Goal: Information Seeking & Learning: Compare options

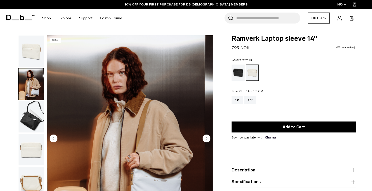
click at [34, 113] on img "button" at bounding box center [31, 116] width 25 height 31
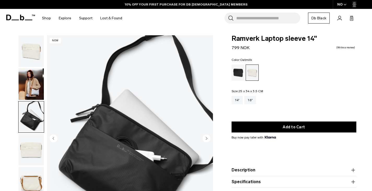
click at [31, 151] on img "button" at bounding box center [31, 149] width 25 height 31
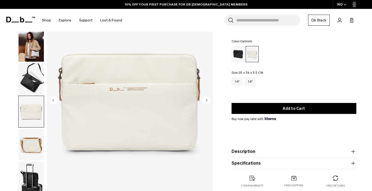
scroll to position [52, 0]
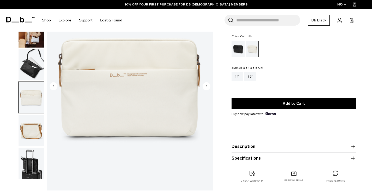
click at [30, 138] on img "button" at bounding box center [31, 130] width 25 height 31
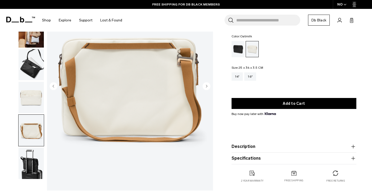
click at [30, 154] on img "button" at bounding box center [31, 163] width 25 height 31
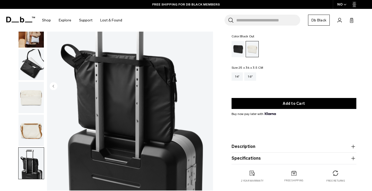
click at [234, 49] on div "Black Out" at bounding box center [238, 49] width 13 height 16
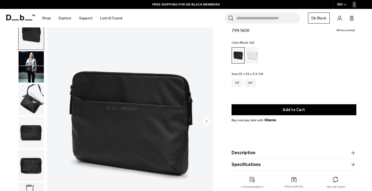
scroll to position [26, 0]
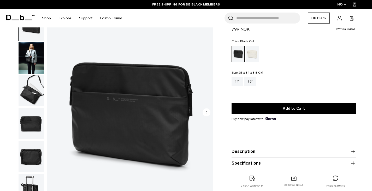
click at [29, 60] on img "button" at bounding box center [31, 57] width 25 height 31
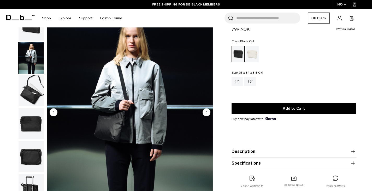
click at [32, 97] on img "button" at bounding box center [31, 90] width 25 height 31
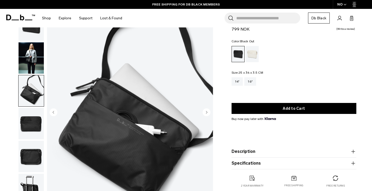
click at [32, 124] on img "button" at bounding box center [31, 123] width 25 height 31
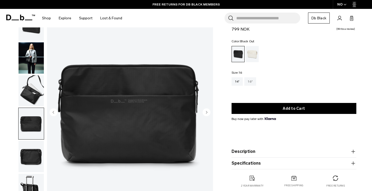
click at [248, 79] on div "16"" at bounding box center [250, 81] width 12 height 8
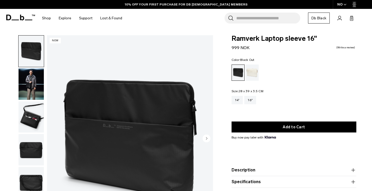
click at [42, 89] on img "button" at bounding box center [31, 83] width 25 height 31
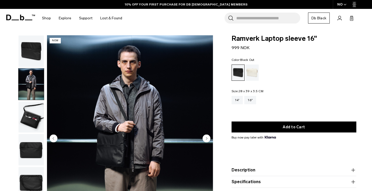
click at [33, 117] on img "button" at bounding box center [31, 116] width 25 height 31
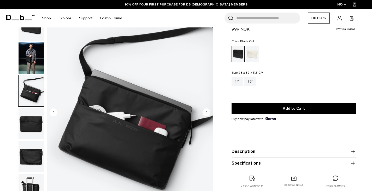
click at [32, 117] on img "button" at bounding box center [31, 123] width 25 height 31
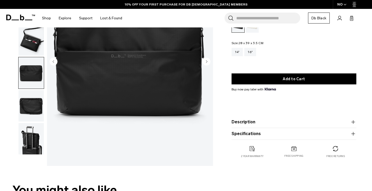
scroll to position [78, 0]
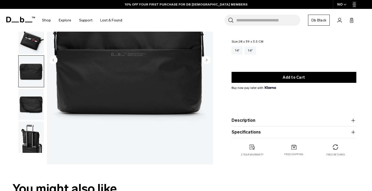
click at [32, 116] on img "button" at bounding box center [31, 104] width 25 height 31
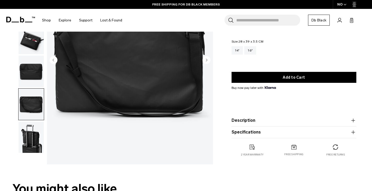
click at [32, 133] on img "button" at bounding box center [31, 136] width 25 height 31
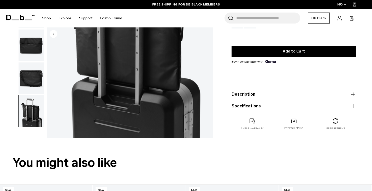
scroll to position [0, 0]
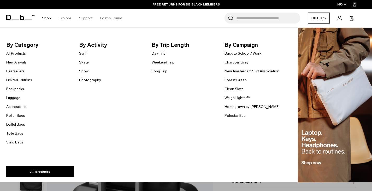
click at [14, 71] on link "Bestsellers" at bounding box center [15, 70] width 18 height 5
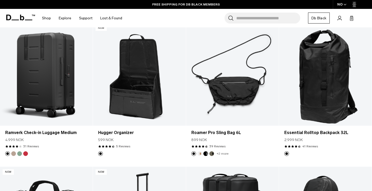
scroll to position [936, 0]
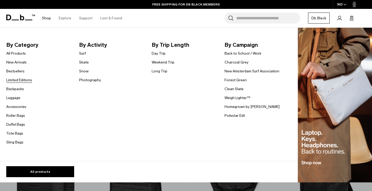
click at [28, 79] on link "Limited Editions" at bounding box center [19, 79] width 26 height 5
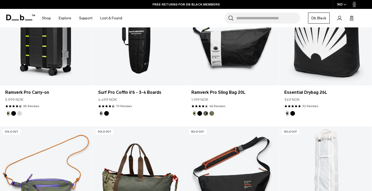
scroll to position [104, 0]
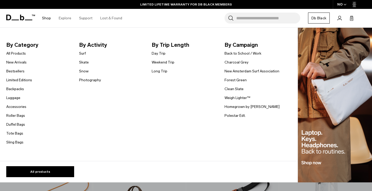
click at [15, 112] on li "Roller Bags" at bounding box center [19, 115] width 26 height 6
click at [14, 109] on link "Accessories" at bounding box center [16, 106] width 20 height 5
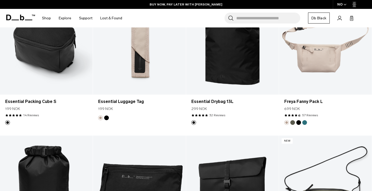
scroll to position [1018, 0]
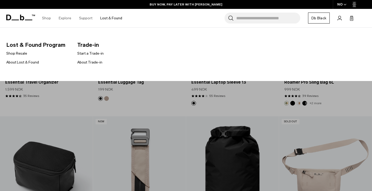
click at [110, 18] on link "Lost & Found" at bounding box center [111, 18] width 22 height 19
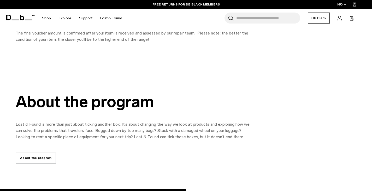
scroll to position [803, 0]
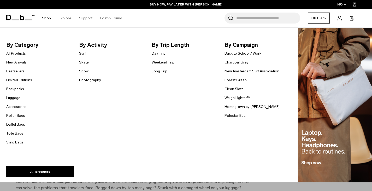
click at [46, 17] on link "Shop" at bounding box center [46, 18] width 9 height 19
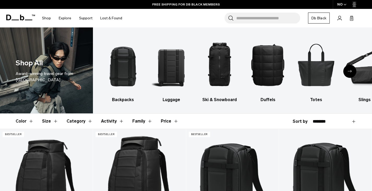
click at [350, 68] on div "Next slide" at bounding box center [349, 71] width 13 height 13
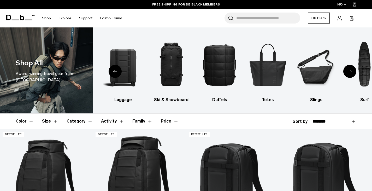
click at [350, 68] on div "Next slide" at bounding box center [349, 71] width 13 height 13
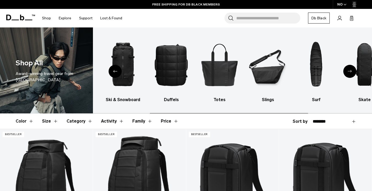
click at [350, 68] on div "Next slide" at bounding box center [349, 71] width 13 height 13
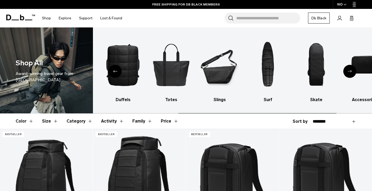
click at [350, 68] on div "Next slide" at bounding box center [349, 71] width 13 height 13
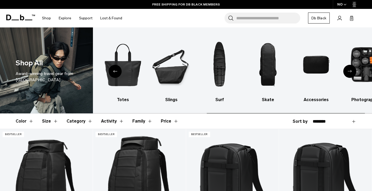
click at [350, 68] on div "Next slide" at bounding box center [349, 71] width 13 height 13
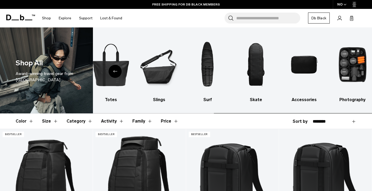
click at [350, 68] on img "10 / 10" at bounding box center [352, 64] width 39 height 59
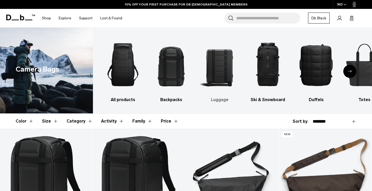
click at [224, 65] on img "3 / 10" at bounding box center [219, 64] width 39 height 59
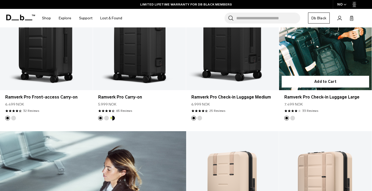
scroll to position [548, 0]
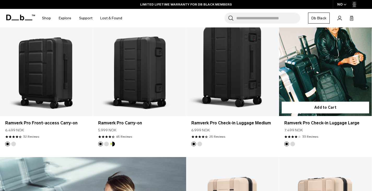
click at [324, 68] on link "Ramverk Pro Check-in Luggage Large" at bounding box center [325, 64] width 93 height 103
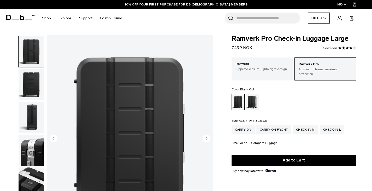
scroll to position [66, 0]
click at [35, 84] on img "button" at bounding box center [31, 83] width 25 height 31
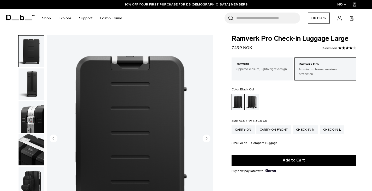
click at [35, 84] on img "button" at bounding box center [31, 83] width 25 height 31
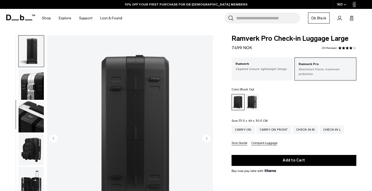
click at [35, 84] on img "button" at bounding box center [31, 83] width 25 height 31
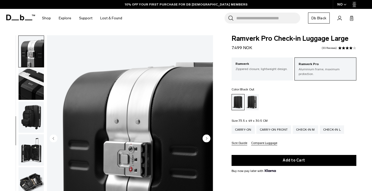
scroll to position [164, 0]
click at [35, 84] on img "button" at bounding box center [31, 83] width 25 height 31
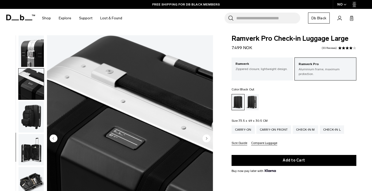
scroll to position [186, 0]
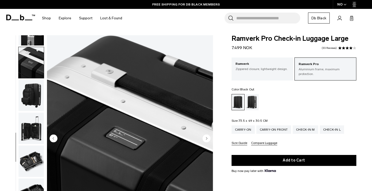
click at [35, 90] on img "button" at bounding box center [31, 95] width 25 height 31
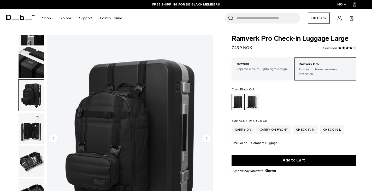
scroll to position [26, 0]
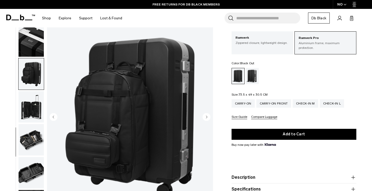
click at [32, 95] on img "button" at bounding box center [31, 106] width 25 height 31
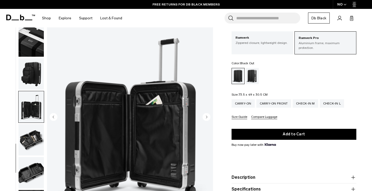
click at [32, 124] on img "button" at bounding box center [31, 139] width 25 height 31
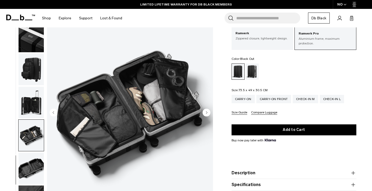
scroll to position [78, 0]
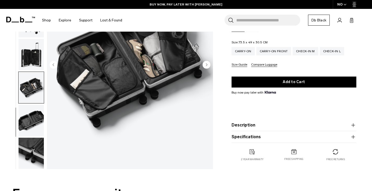
click at [30, 117] on img "button" at bounding box center [31, 120] width 25 height 31
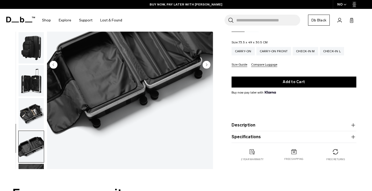
scroll to position [186, 0]
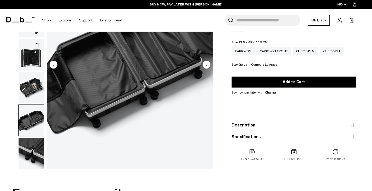
click at [35, 144] on img "button" at bounding box center [31, 152] width 25 height 31
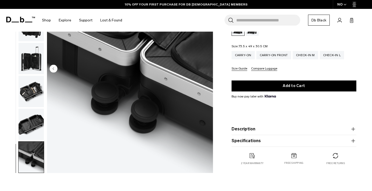
scroll to position [26, 0]
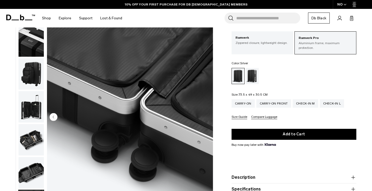
click at [248, 68] on div "Silver" at bounding box center [252, 76] width 13 height 16
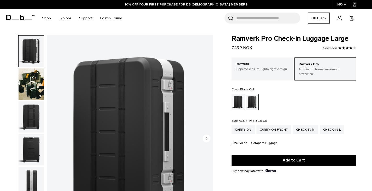
click at [239, 98] on div "Black Out" at bounding box center [238, 102] width 13 height 16
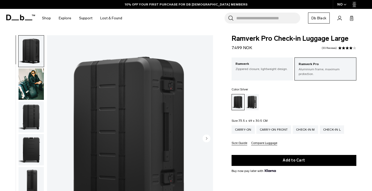
click at [250, 99] on div "Silver" at bounding box center [252, 102] width 13 height 16
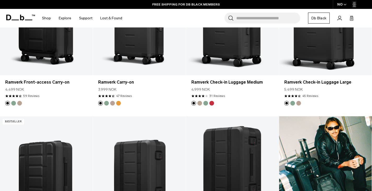
scroll to position [444, 0]
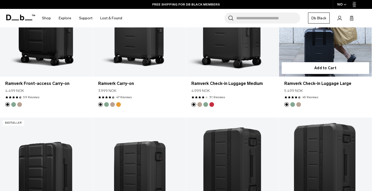
click at [347, 40] on link "Ramverk Check-in Luggage Large" at bounding box center [325, 24] width 93 height 103
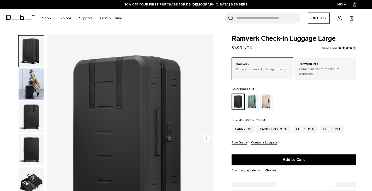
click at [25, 89] on img "button" at bounding box center [31, 83] width 25 height 31
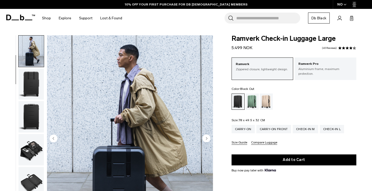
click at [30, 87] on img "button" at bounding box center [31, 83] width 25 height 31
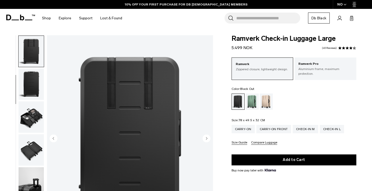
scroll to position [66, 0]
click at [30, 87] on img "button" at bounding box center [31, 83] width 25 height 31
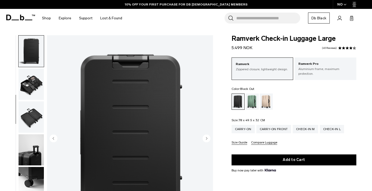
click at [30, 87] on img "button" at bounding box center [31, 83] width 25 height 31
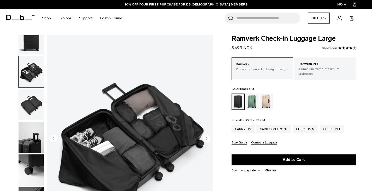
scroll to position [120, 0]
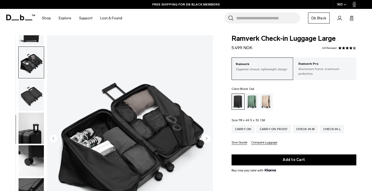
click at [30, 90] on img "button" at bounding box center [31, 95] width 25 height 31
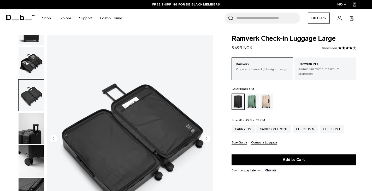
click at [32, 127] on img "button" at bounding box center [31, 128] width 25 height 31
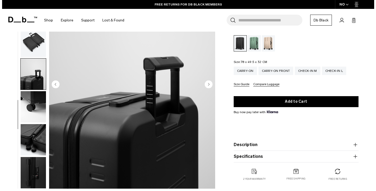
scroll to position [52, 0]
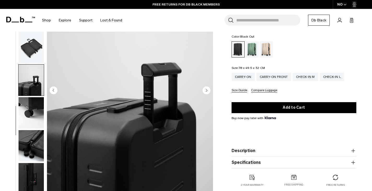
click at [208, 86] on circle "Next slide" at bounding box center [207, 90] width 8 height 8
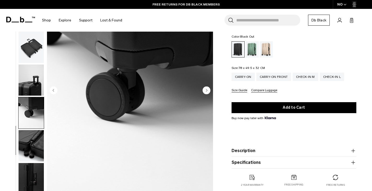
click at [208, 86] on circle "Next slide" at bounding box center [207, 90] width 8 height 8
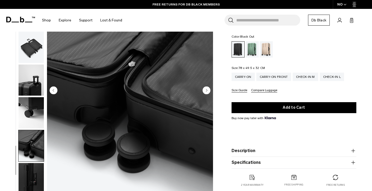
click at [208, 86] on circle "Next slide" at bounding box center [207, 90] width 8 height 8
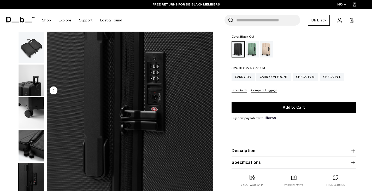
click at [208, 85] on img "10 / 10" at bounding box center [130, 90] width 166 height 207
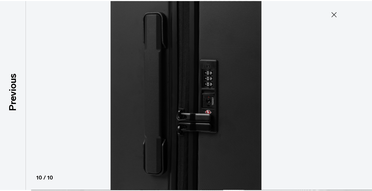
scroll to position [118, 0]
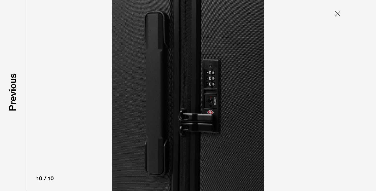
click at [330, 14] on button "Close" at bounding box center [337, 13] width 17 height 11
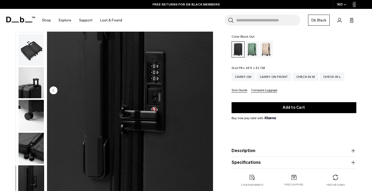
scroll to position [120, 0]
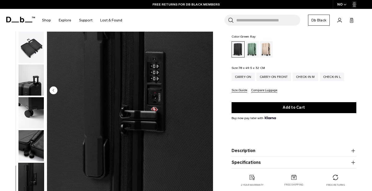
click at [253, 43] on div "Green Ray" at bounding box center [252, 49] width 13 height 16
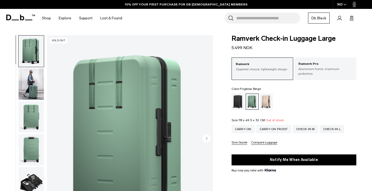
click at [269, 99] on div "Fogbow Beige" at bounding box center [266, 101] width 13 height 16
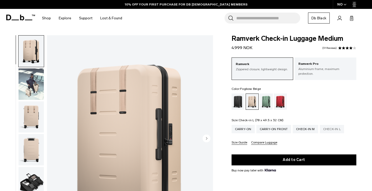
click at [328, 125] on div "Check-in L" at bounding box center [332, 129] width 25 height 8
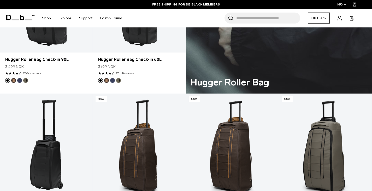
scroll to position [1123, 0]
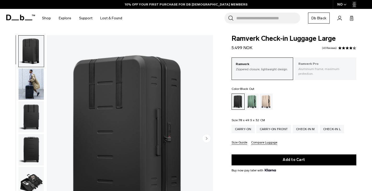
click at [323, 62] on p "Ramverk Pro" at bounding box center [325, 63] width 54 height 5
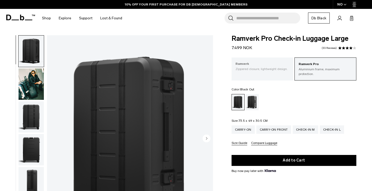
click at [276, 71] on p "Zippered closure, lightweight design." at bounding box center [263, 69] width 54 height 5
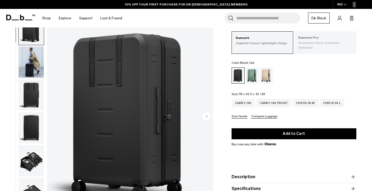
click at [318, 44] on p "Aluminium frame, maximum protection." at bounding box center [325, 44] width 54 height 9
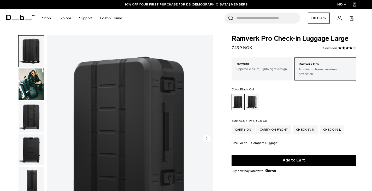
click at [254, 94] on div "Silver" at bounding box center [252, 102] width 13 height 16
